Goal: Find specific page/section: Find specific page/section

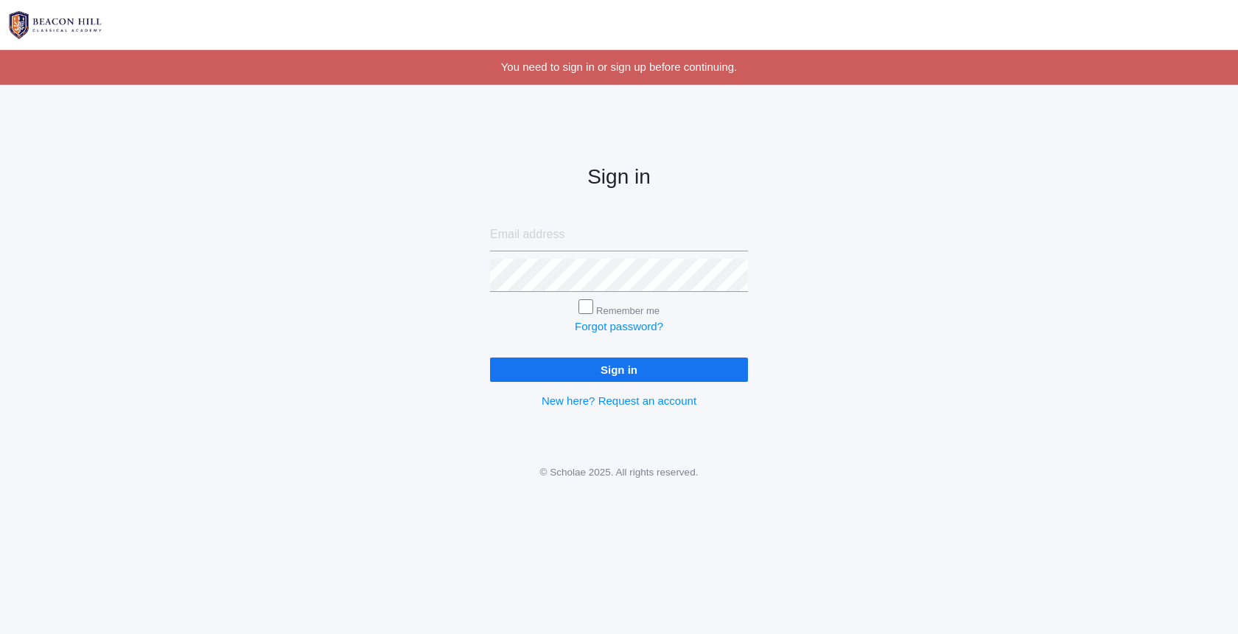
click at [892, 284] on div "Sign in Remember me Forgot password? Sign in New here? Request an account" at bounding box center [619, 274] width 1238 height 343
click at [622, 232] on input "email" at bounding box center [619, 234] width 258 height 33
type input "[EMAIL_ADDRESS][DOMAIN_NAME]"
click at [619, 366] on input "Sign in" at bounding box center [619, 369] width 258 height 24
click at [782, 308] on div "Sign in derrickmarz@gmail.com Remember me Forgot password? Sign in New here? Re…" at bounding box center [619, 274] width 1238 height 343
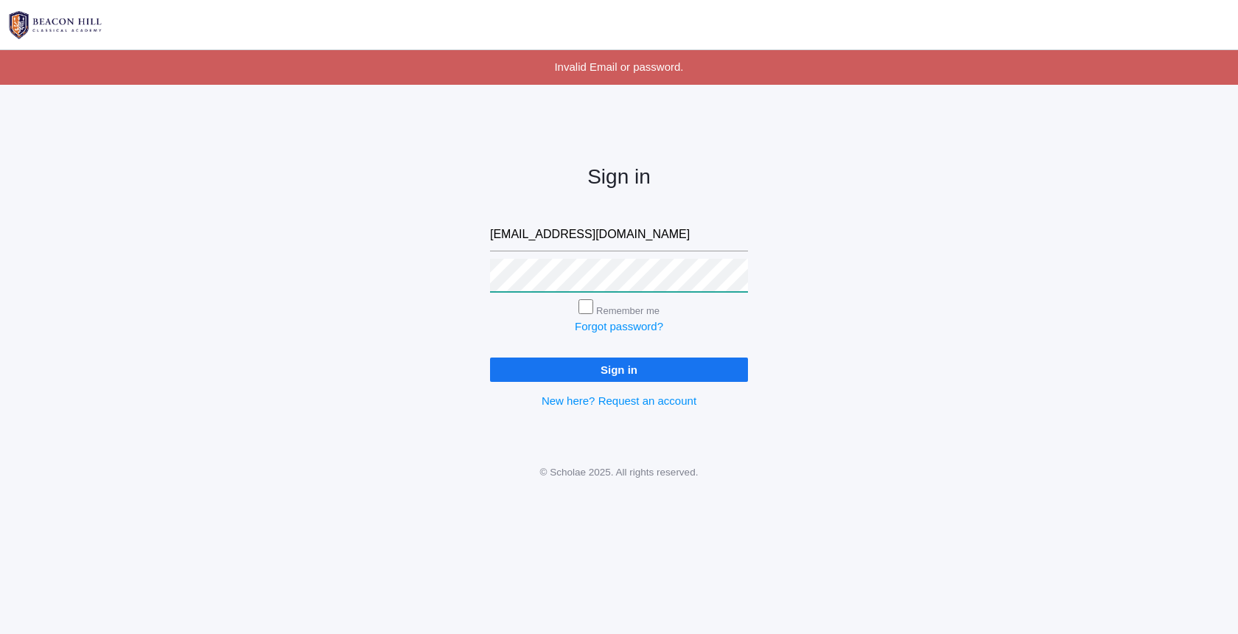
click at [619, 366] on input "Sign in" at bounding box center [619, 369] width 258 height 24
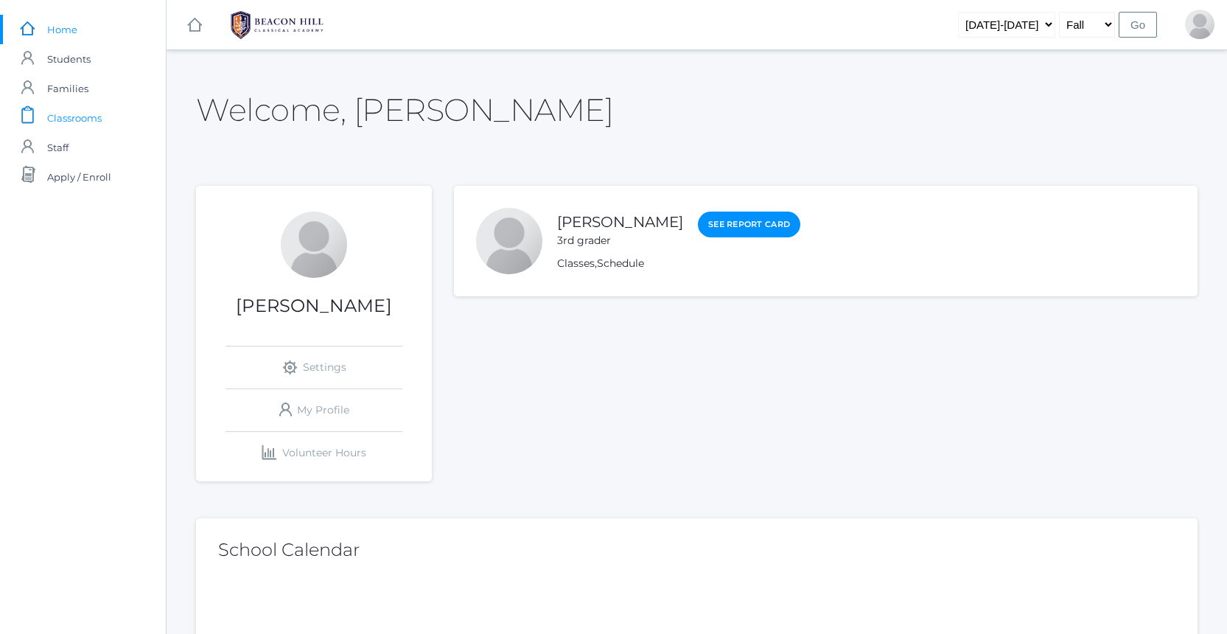
click at [89, 113] on span "Classrooms" at bounding box center [74, 117] width 55 height 29
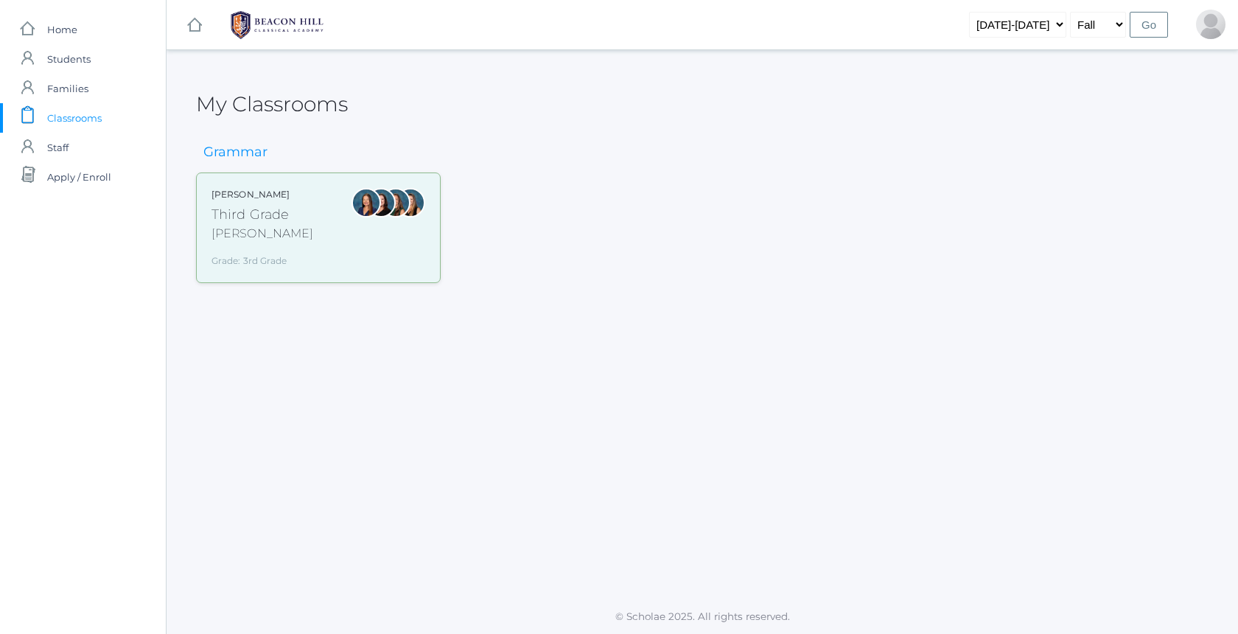
click at [355, 217] on div at bounding box center [365, 202] width 29 height 29
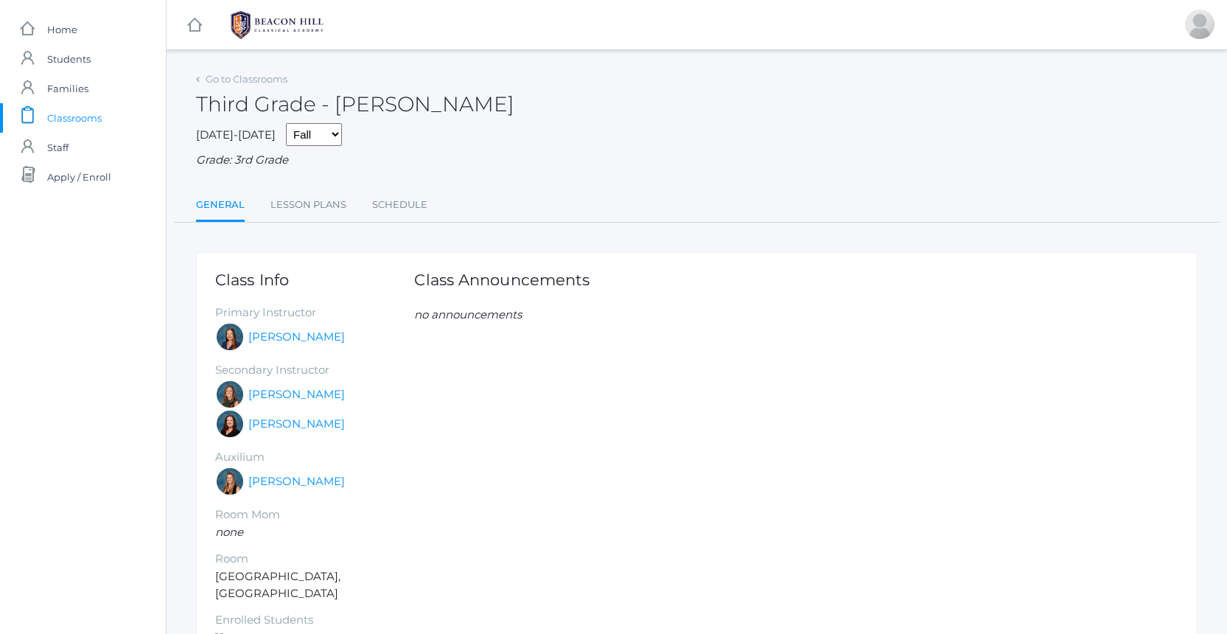
scroll to position [72, 0]
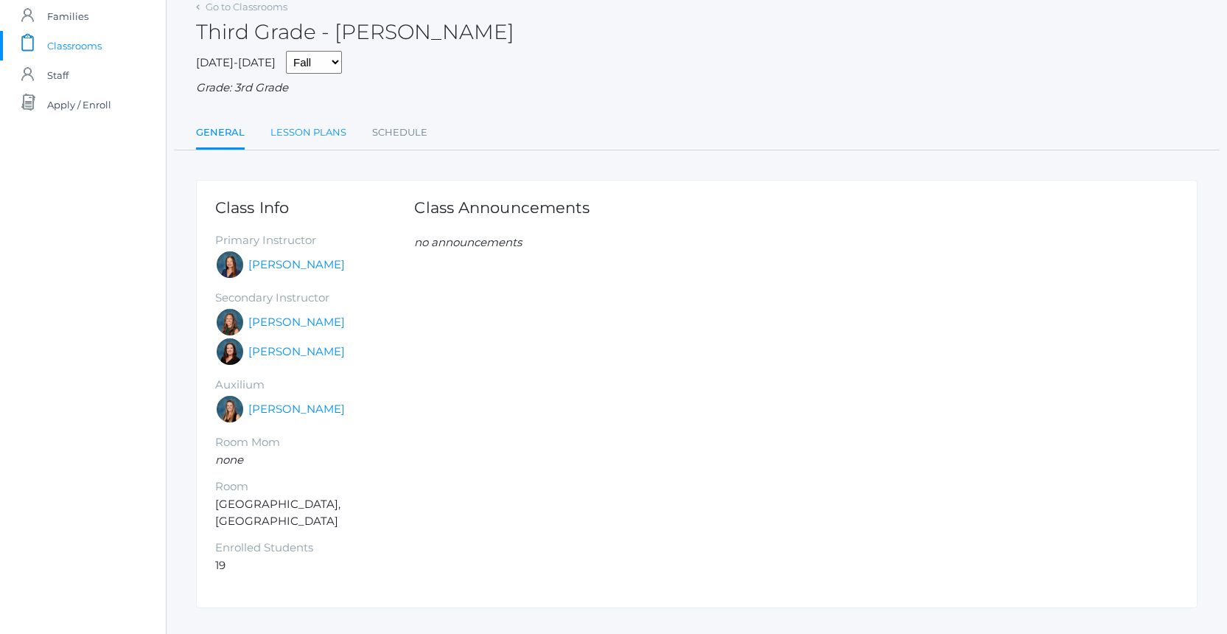
click at [295, 118] on link "Lesson Plans" at bounding box center [308, 132] width 76 height 29
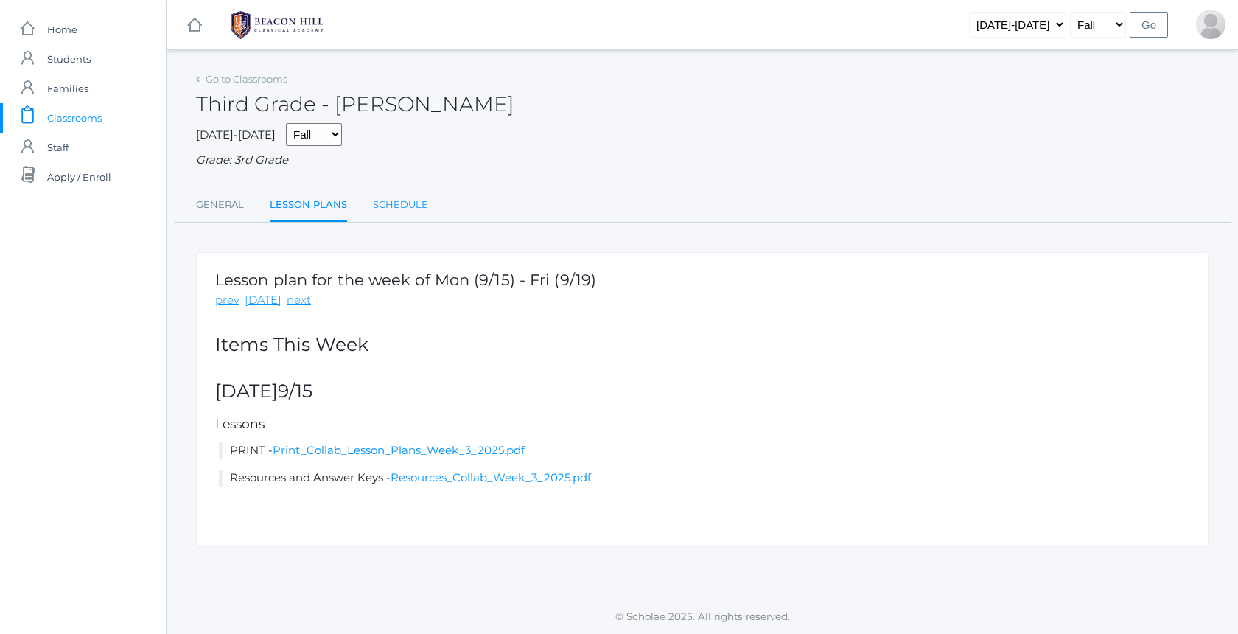
click at [412, 196] on link "Schedule" at bounding box center [400, 204] width 55 height 29
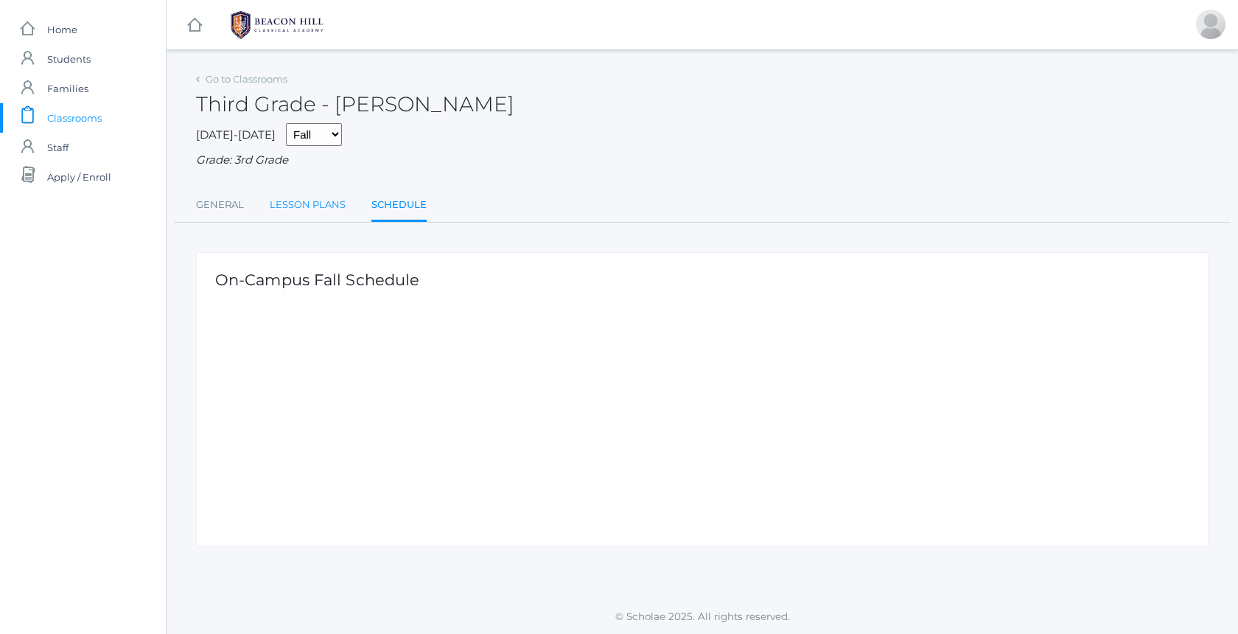
click at [299, 197] on link "Lesson Plans" at bounding box center [308, 204] width 76 height 29
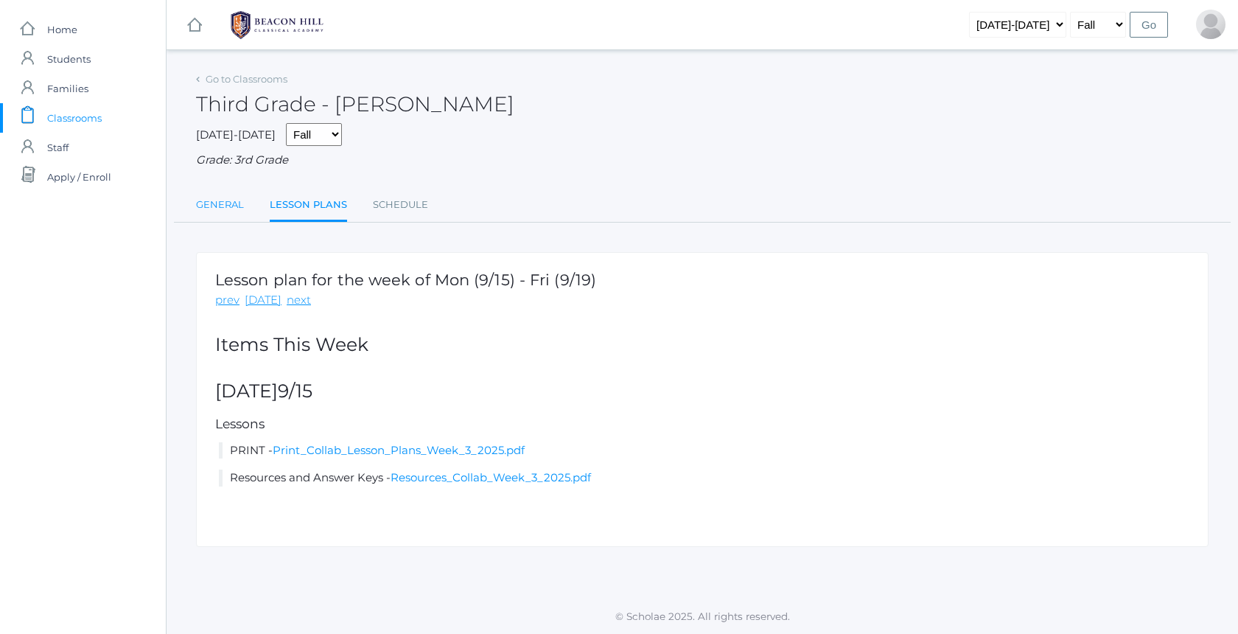
click at [234, 200] on link "General" at bounding box center [220, 204] width 48 height 29
